Goal: Book appointment/travel/reservation

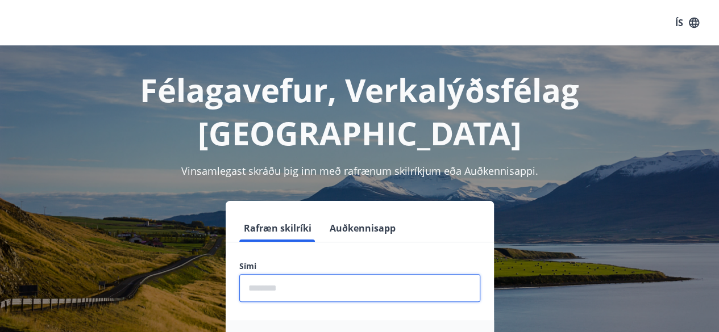
click at [371, 274] on input "phone" at bounding box center [359, 288] width 241 height 28
type input "********"
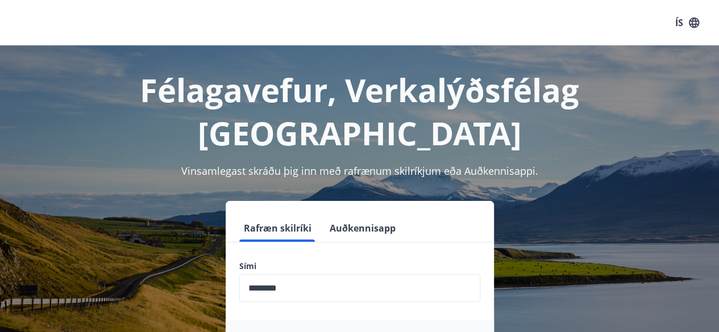
click at [354, 300] on form "Rafræn skilríki Auðkennisapp Sími ​ Auðkenni í [PERSON_NAME] samþykkis Login" at bounding box center [359, 315] width 268 height 201
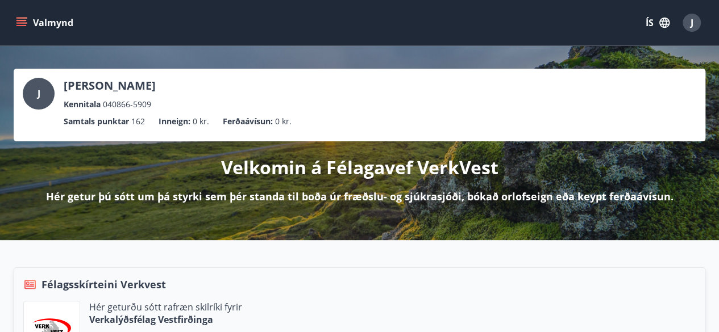
click at [19, 23] on icon "menu" at bounding box center [21, 22] width 11 height 11
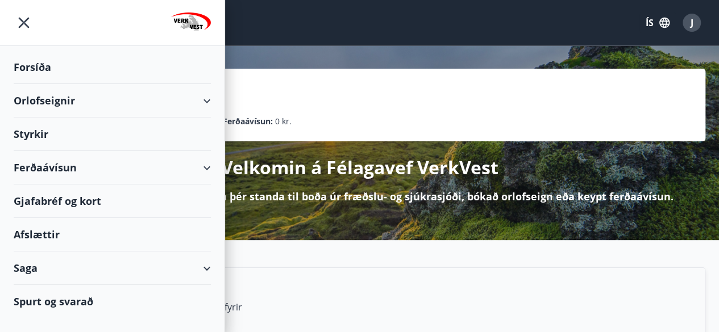
click at [206, 99] on div "Orlofseignir" at bounding box center [112, 101] width 197 height 34
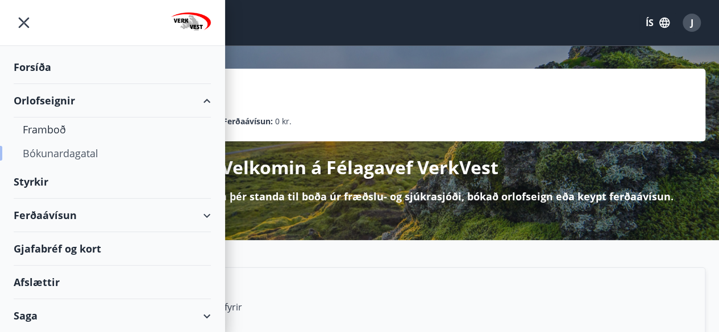
click at [64, 154] on div "Bókunardagatal" at bounding box center [112, 153] width 179 height 24
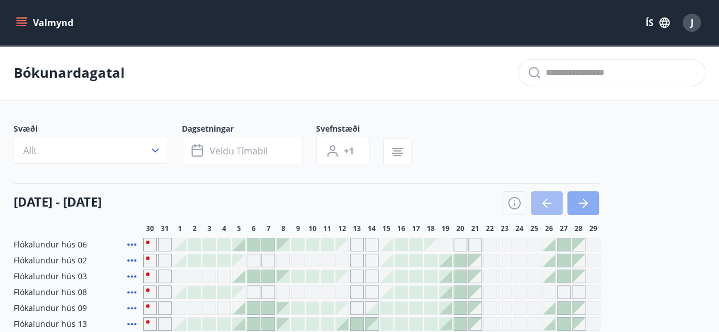
click at [582, 203] on icon "button" at bounding box center [582, 203] width 9 height 1
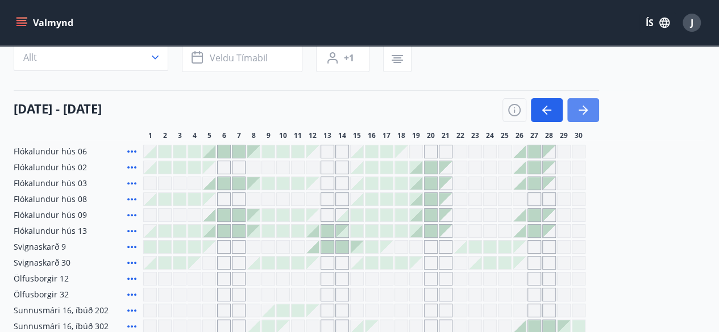
scroll to position [91, 0]
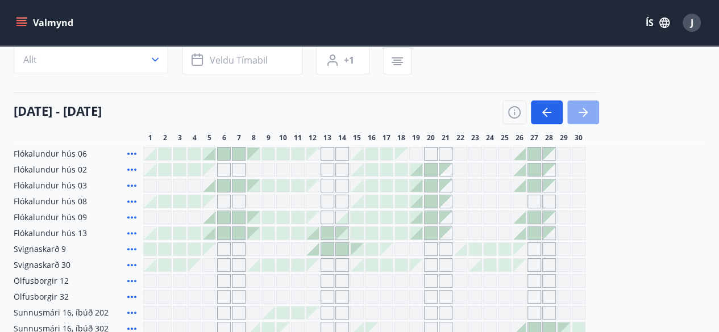
click at [590, 107] on button "button" at bounding box center [583, 113] width 32 height 24
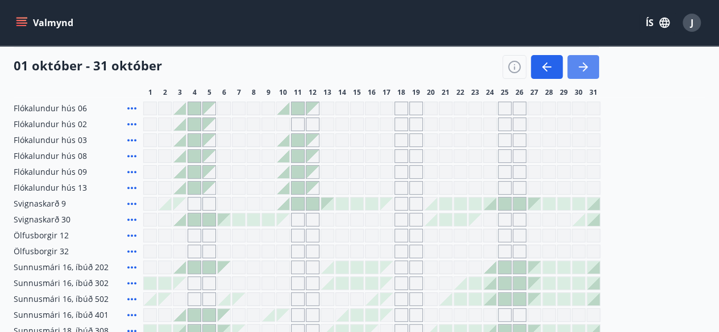
scroll to position [114, 0]
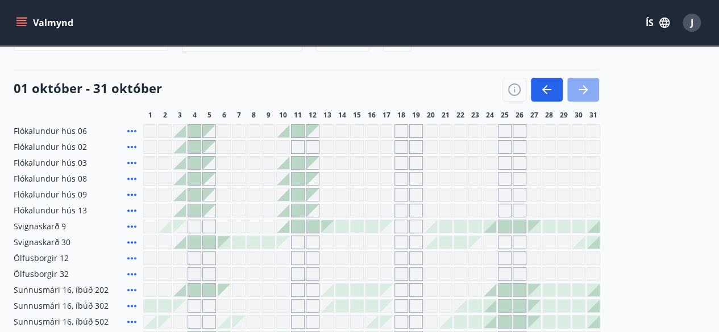
click at [586, 93] on icon "button" at bounding box center [583, 90] width 14 height 14
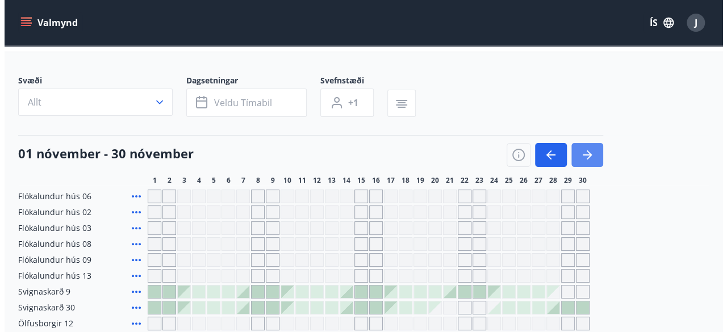
scroll to position [45, 0]
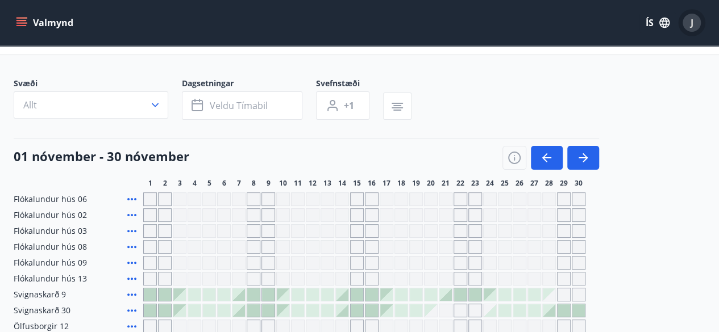
click at [695, 21] on div "J" at bounding box center [691, 23] width 18 height 18
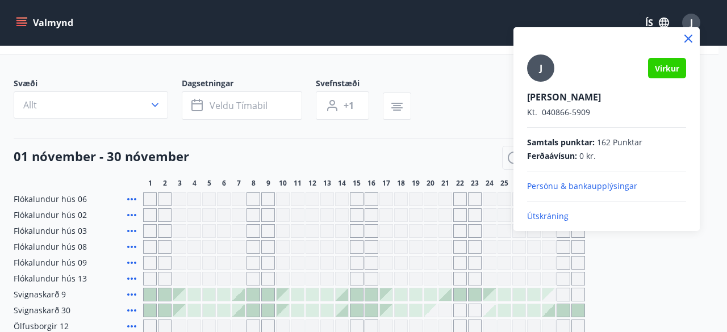
click at [552, 216] on p "Útskráning" at bounding box center [606, 216] width 159 height 11
